Goal: Task Accomplishment & Management: Use online tool/utility

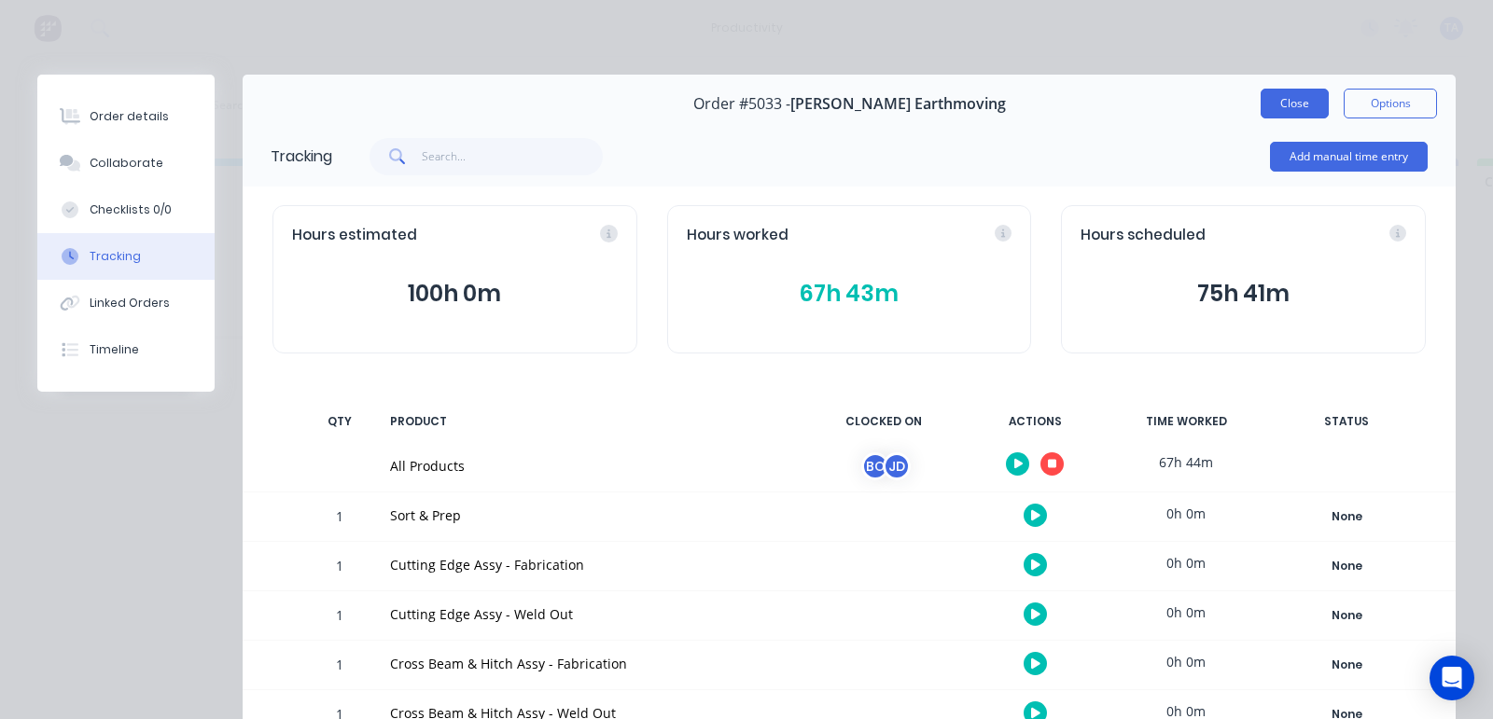
scroll to position [0, 237]
click at [1273, 107] on button "Close" at bounding box center [1294, 104] width 68 height 30
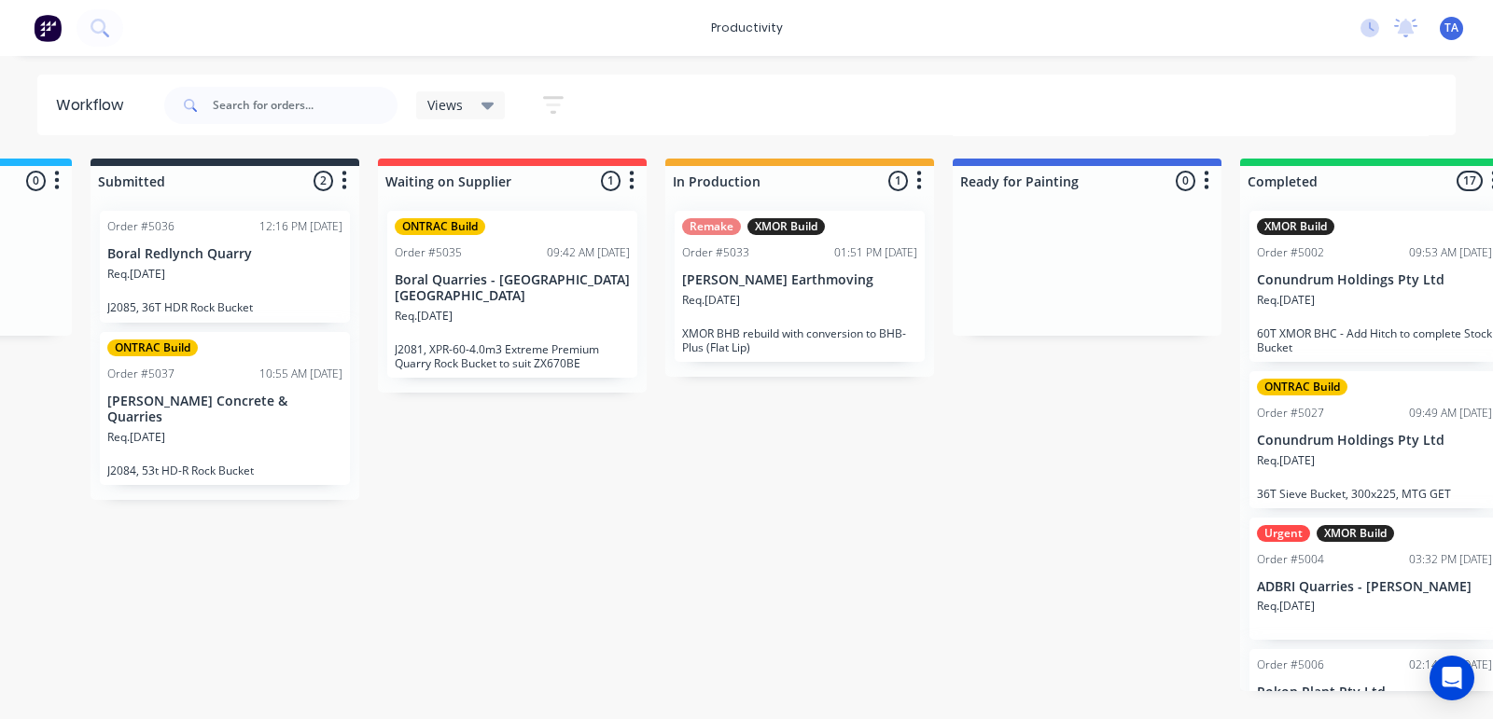
click at [1372, 38] on div "No new notifications [PERSON_NAME] all as read Test mentioned you in a message …" at bounding box center [1418, 28] width 147 height 28
click at [1372, 37] on div "No new notifications [PERSON_NAME] all as read Test mentioned you in a message …" at bounding box center [1418, 28] width 147 height 28
click at [1372, 34] on icon at bounding box center [1369, 28] width 19 height 19
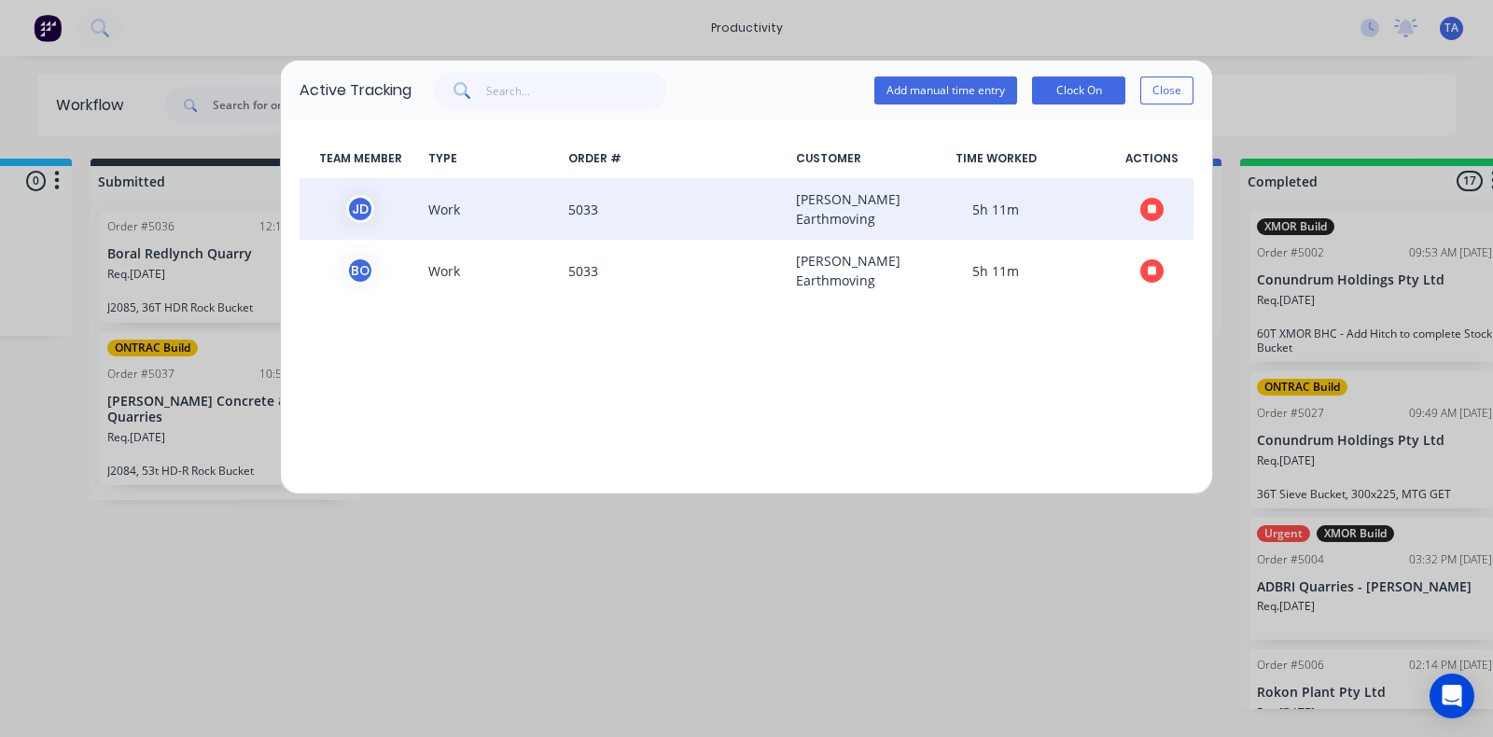
click at [1158, 202] on button "button" at bounding box center [1151, 209] width 23 height 23
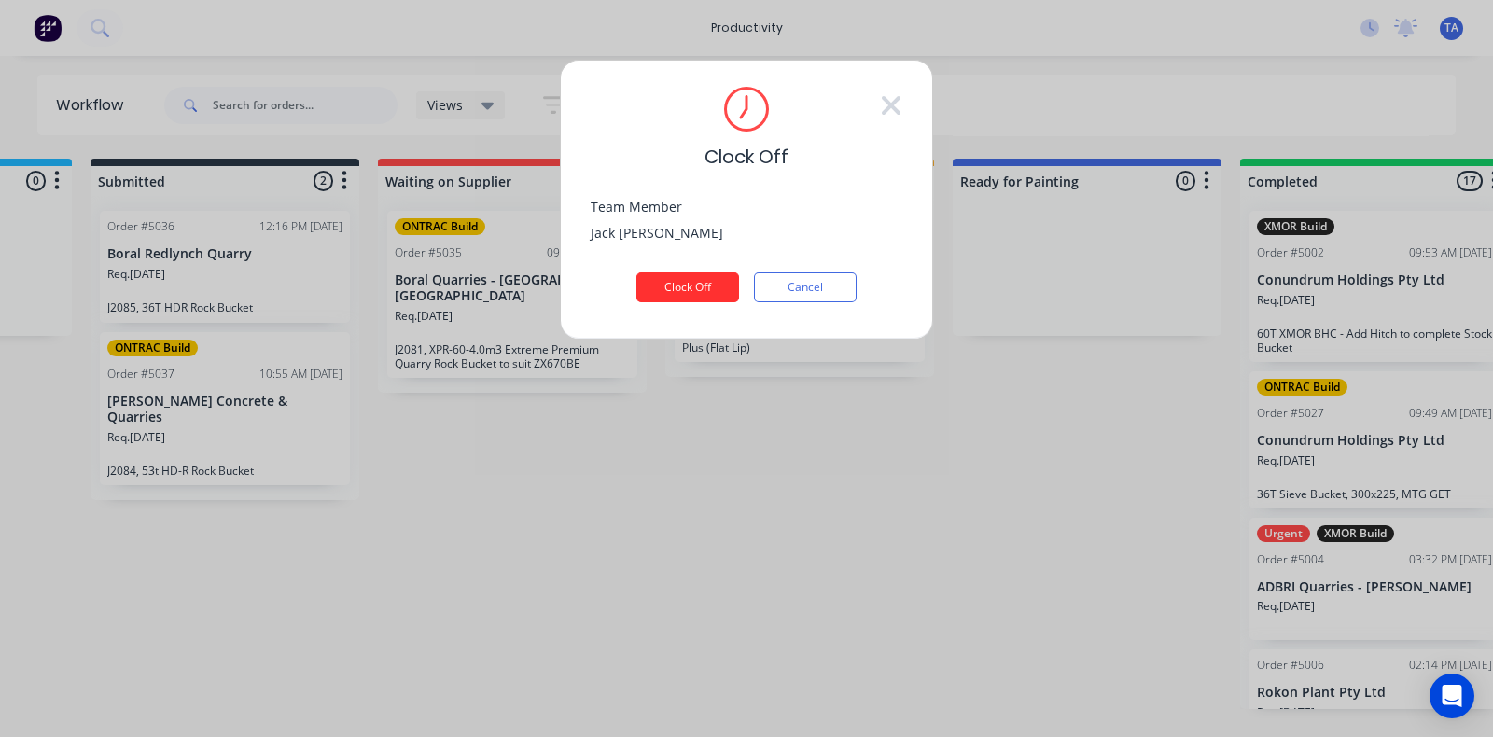
click at [672, 288] on button "Clock Off" at bounding box center [687, 287] width 103 height 30
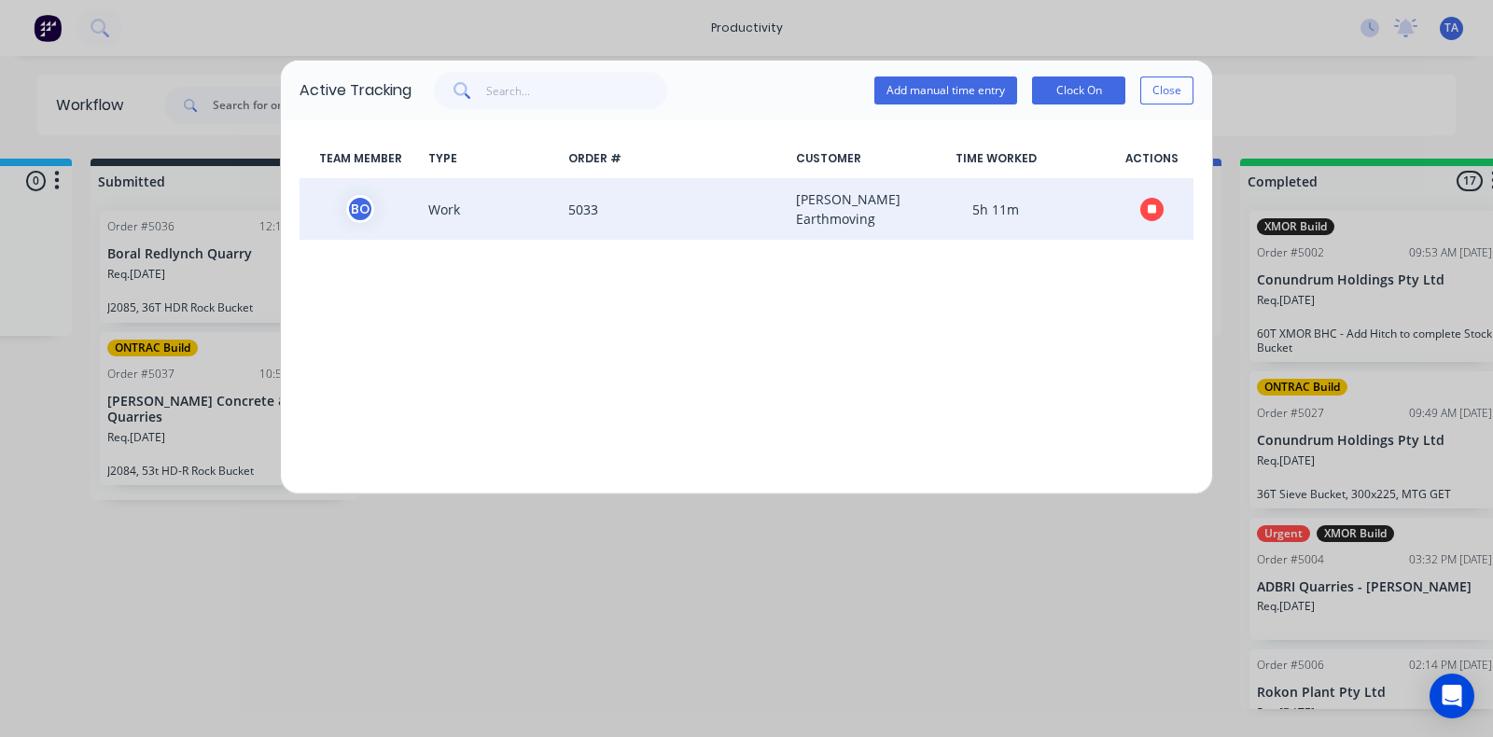
click at [1157, 216] on button "button" at bounding box center [1151, 209] width 23 height 23
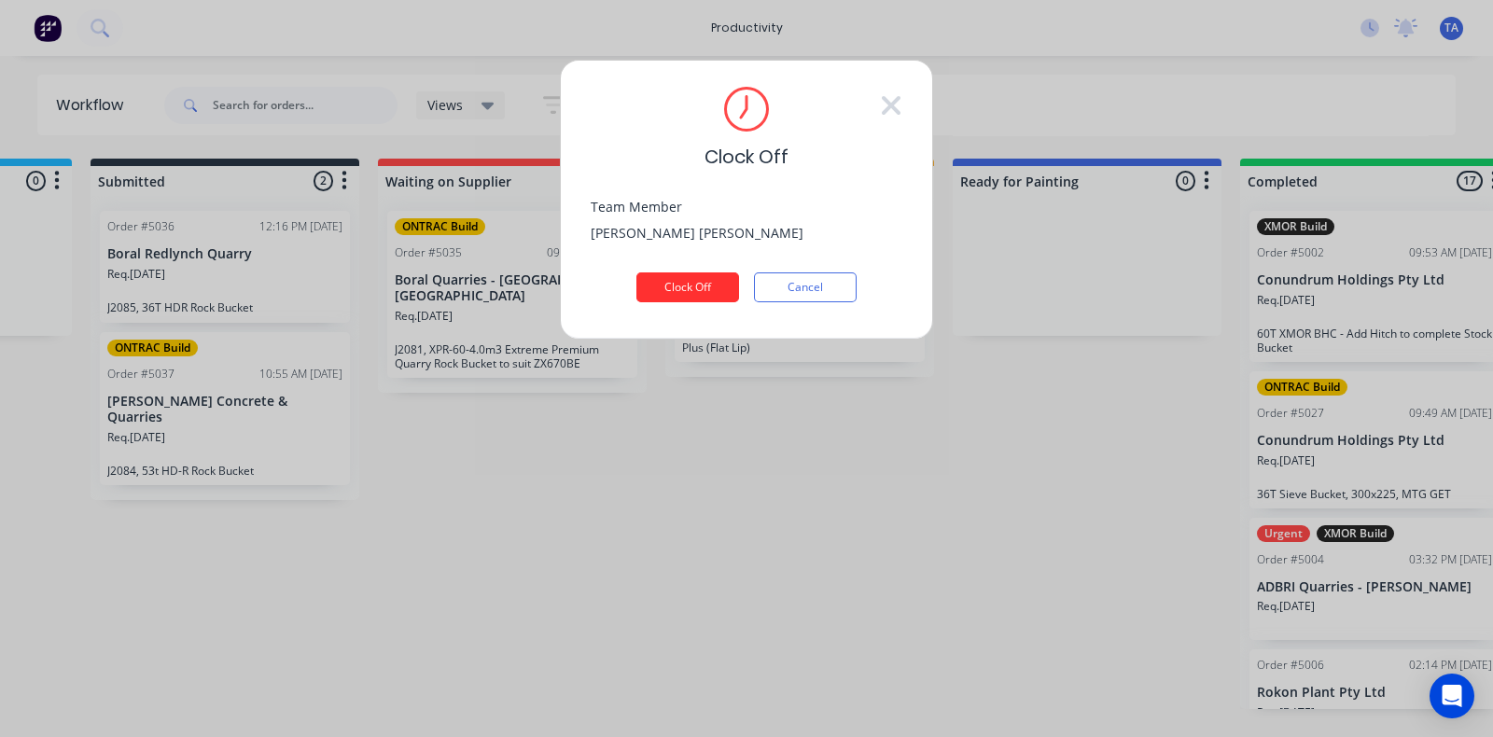
click at [705, 295] on button "Clock Off" at bounding box center [687, 287] width 103 height 30
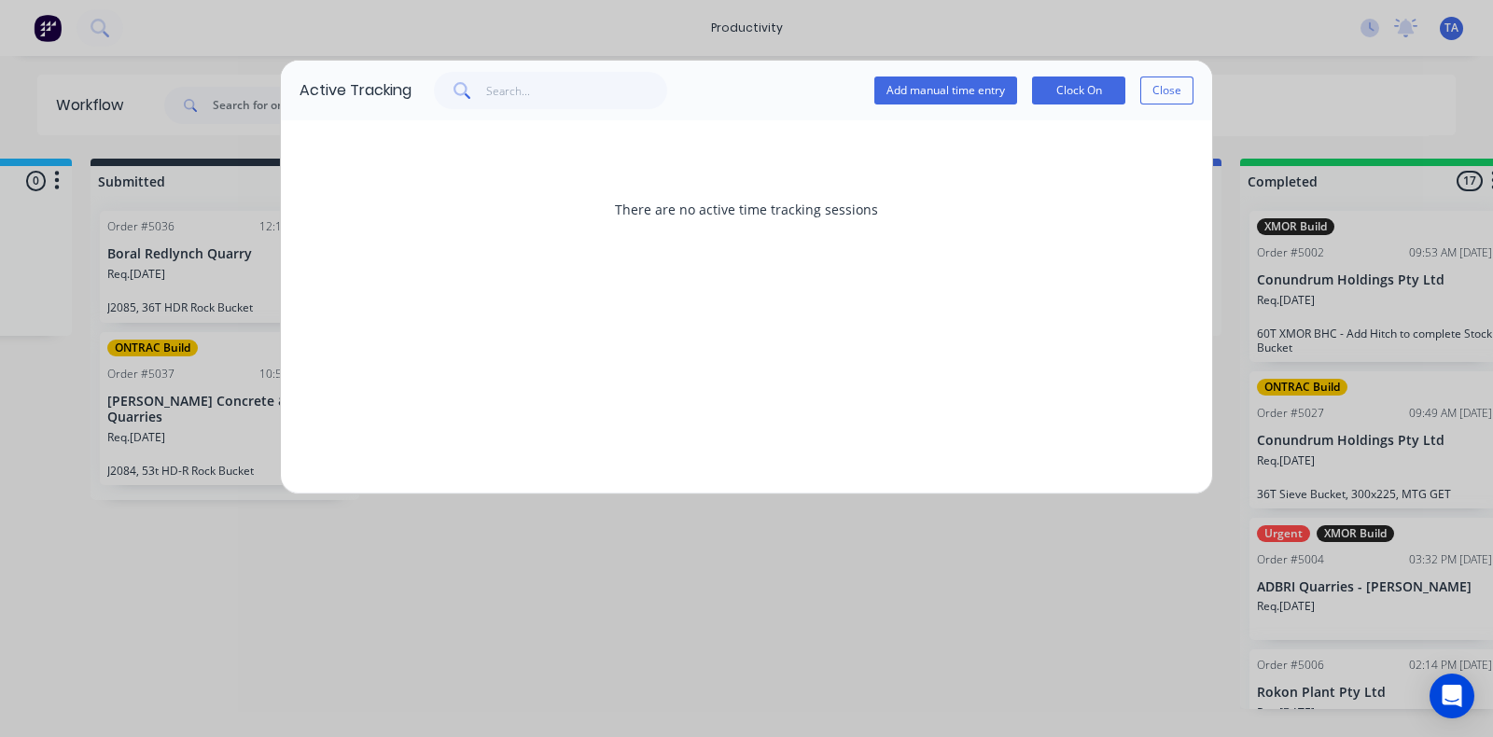
click at [1169, 104] on button "Close" at bounding box center [1166, 90] width 53 height 28
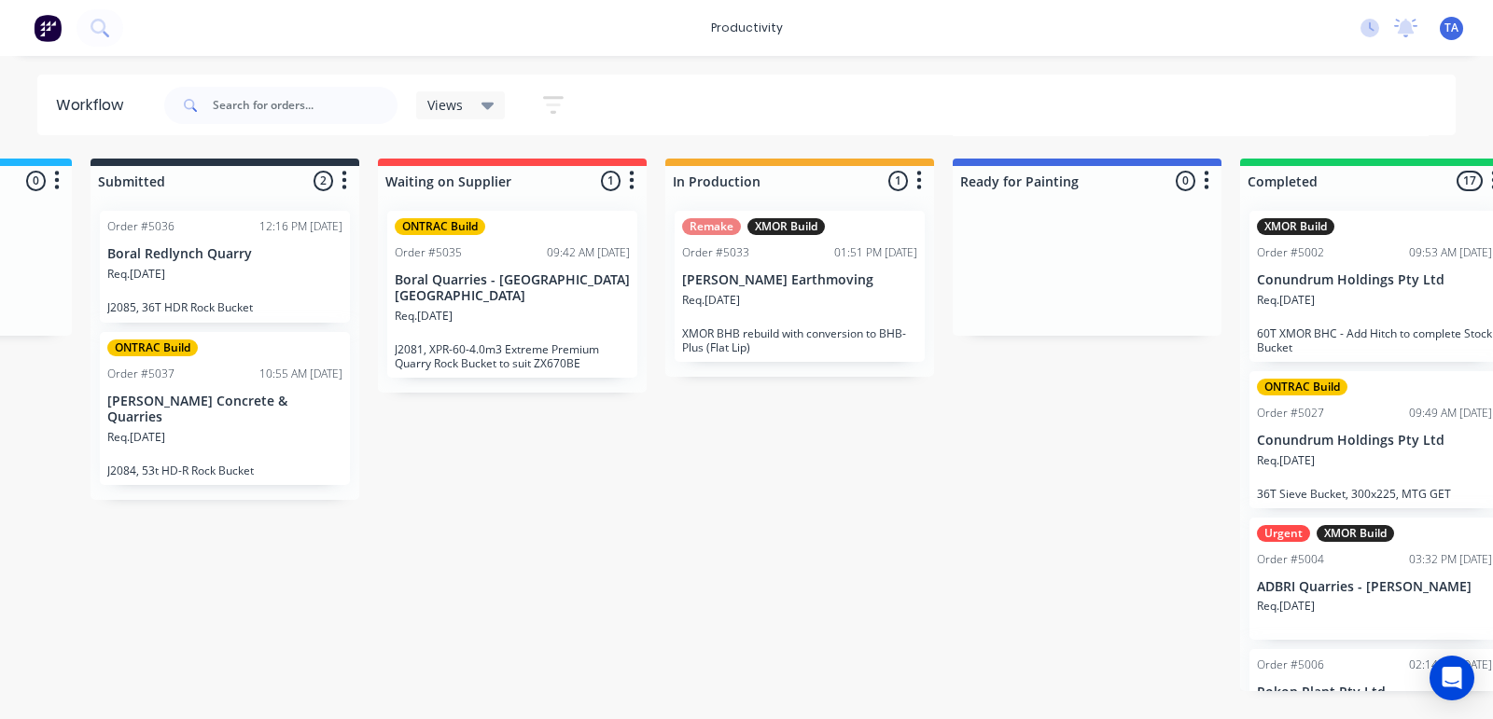
click at [1171, 98] on div "Views Save new view None (Default) edit Production edit Show/Hide statuses Show…" at bounding box center [808, 105] width 1296 height 56
click at [745, 314] on div "Req. [DATE]" at bounding box center [799, 308] width 235 height 32
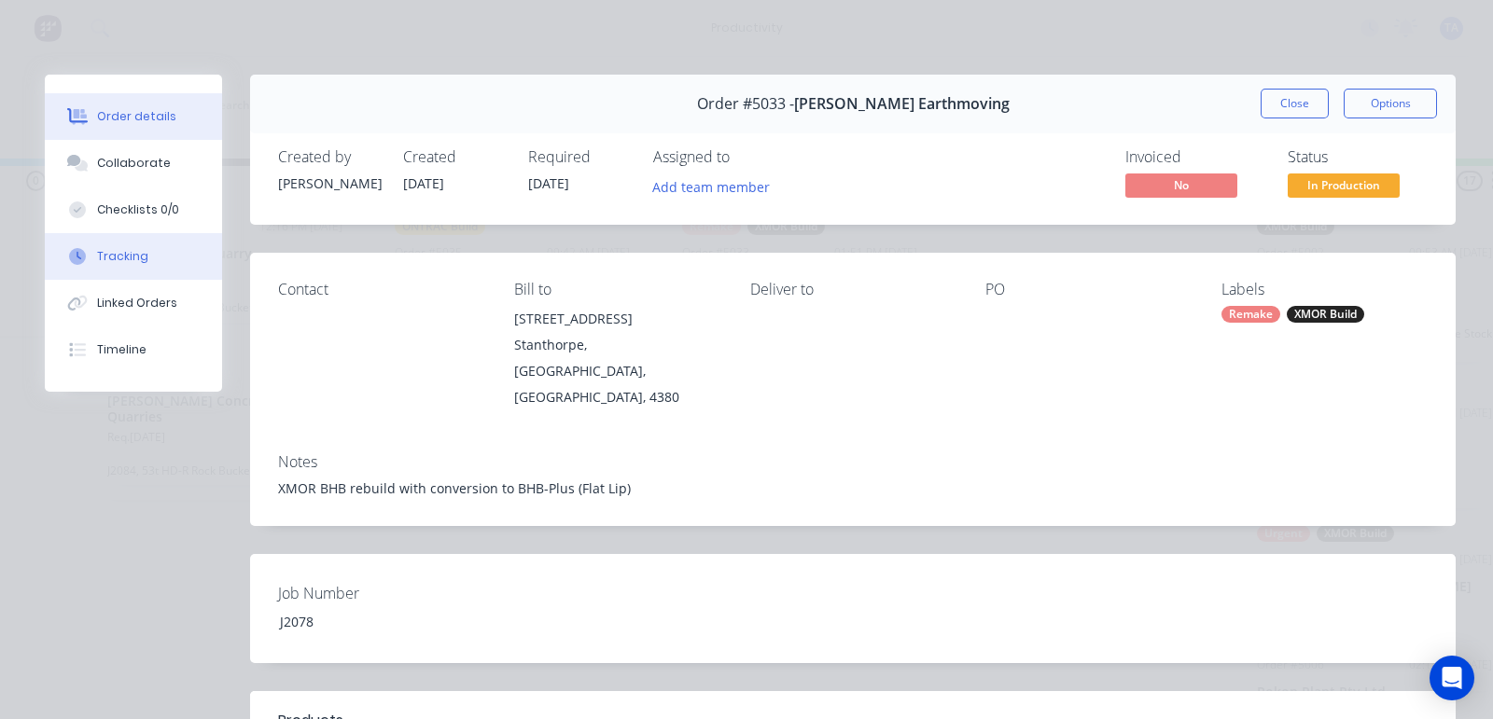
click at [135, 249] on div "Tracking" at bounding box center [122, 256] width 51 height 17
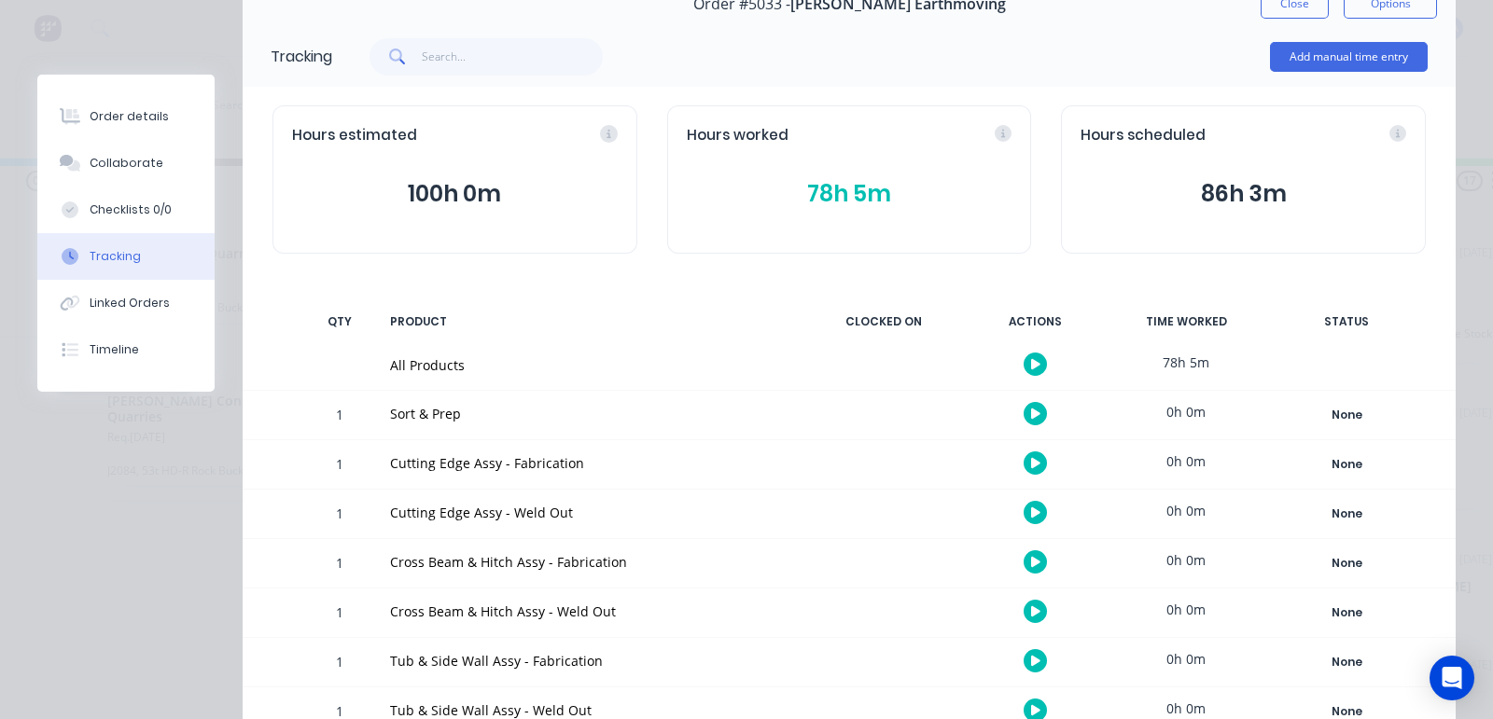
scroll to position [0, 0]
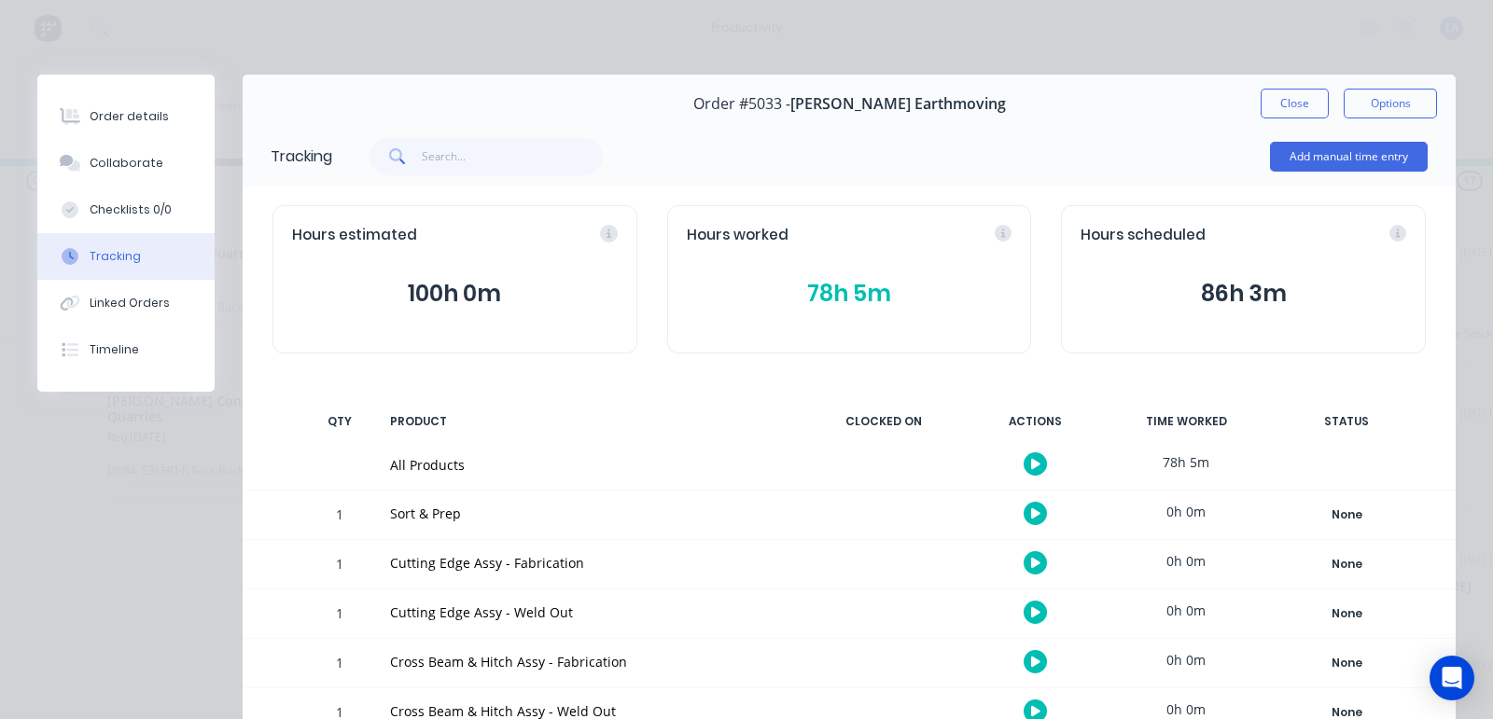
click at [1382, 237] on div "Hours scheduled" at bounding box center [1243, 235] width 326 height 21
click at [1382, 223] on div "Hours scheduled 86h 3m" at bounding box center [1243, 279] width 365 height 148
